Goal: Navigation & Orientation: Find specific page/section

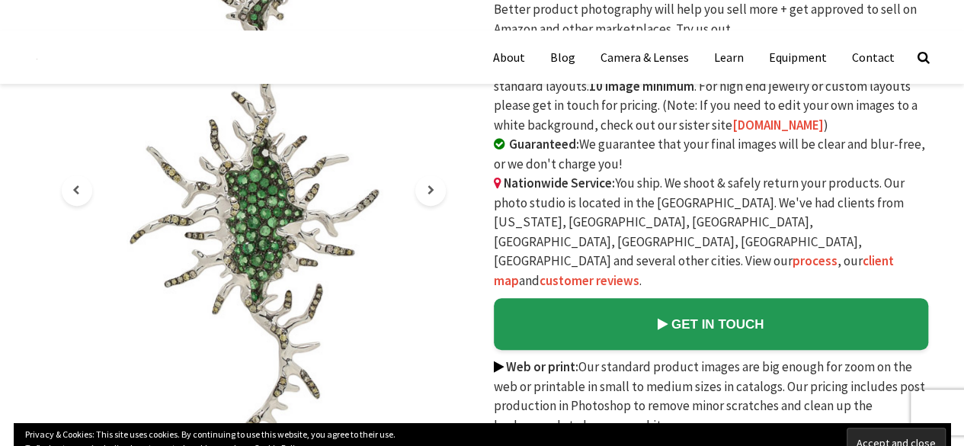
scroll to position [158, 0]
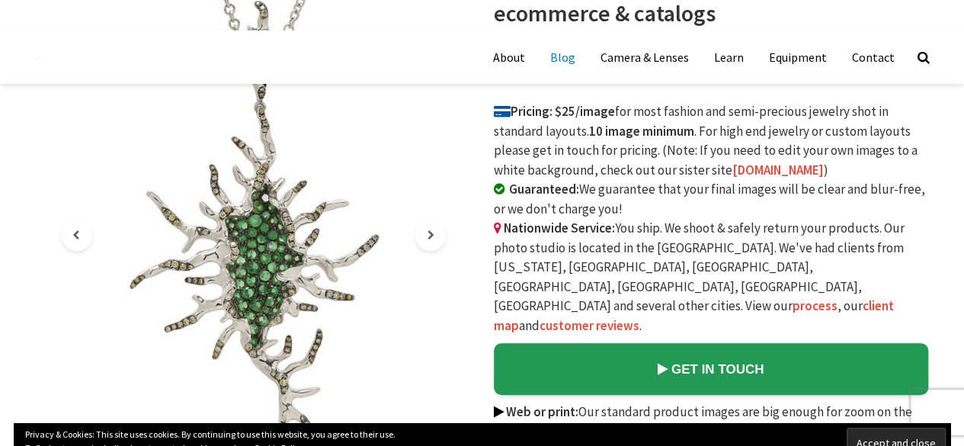
click at [584, 65] on link "Blog" at bounding box center [563, 57] width 48 height 38
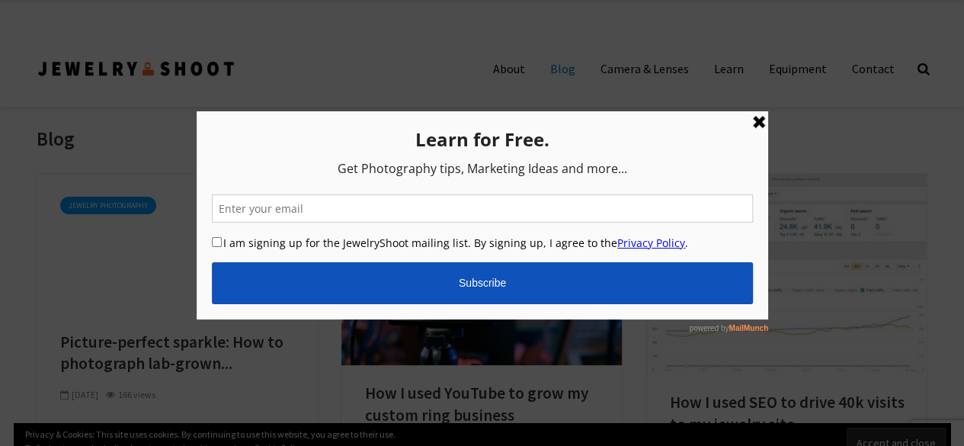
click at [758, 123] on link at bounding box center [758, 121] width 18 height 18
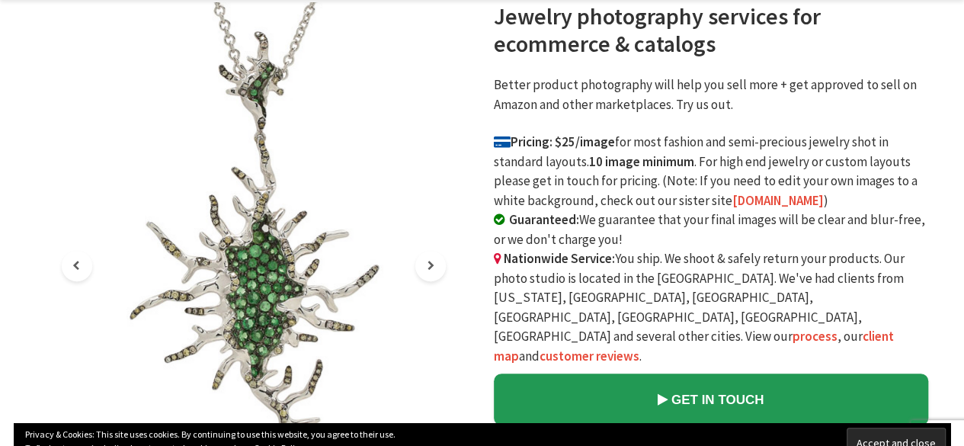
scroll to position [158, 0]
